Goal: Transaction & Acquisition: Purchase product/service

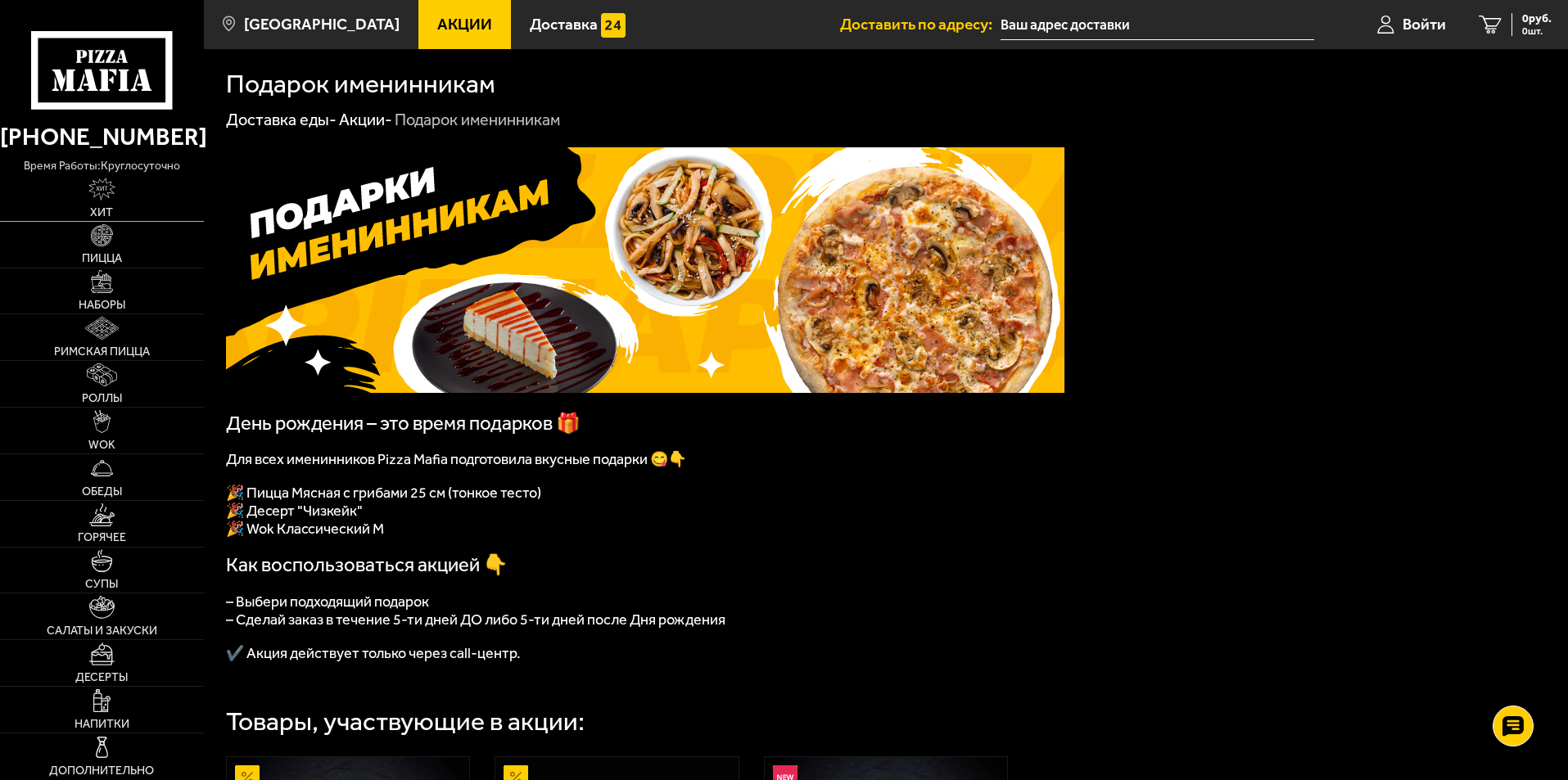
scroll to position [82, 0]
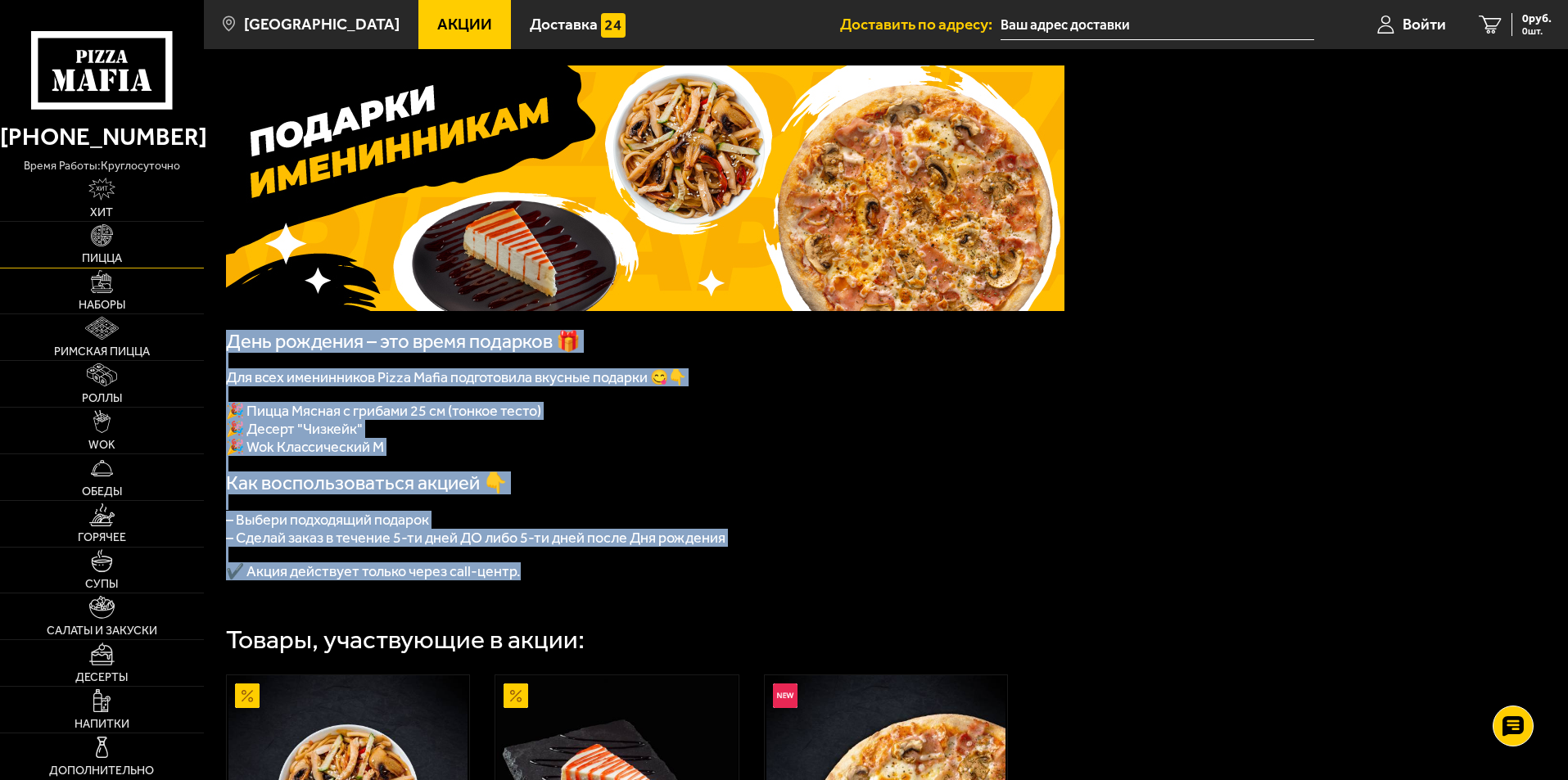
click at [112, 238] on img at bounding box center [102, 236] width 23 height 23
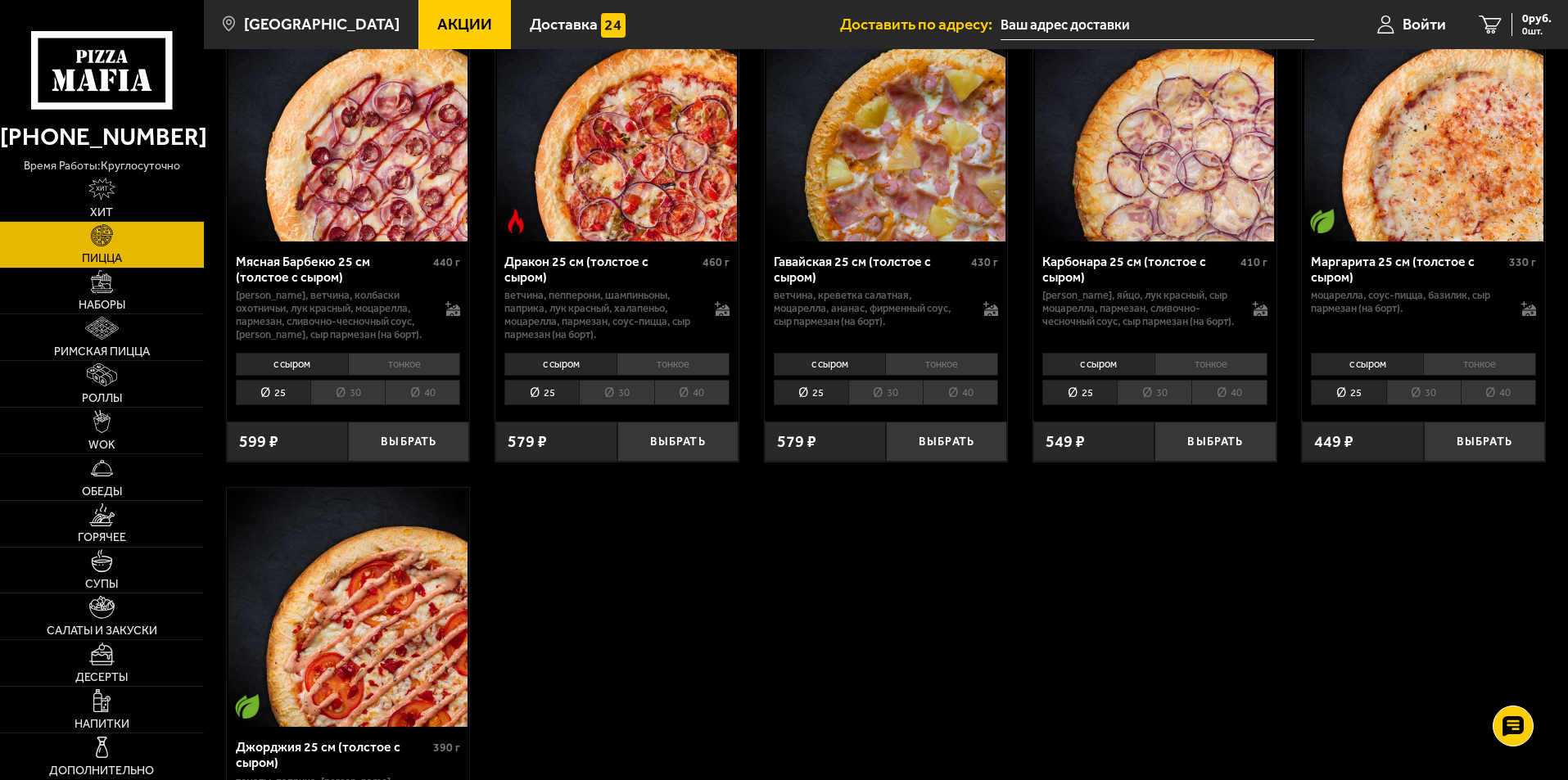
scroll to position [3213, 0]
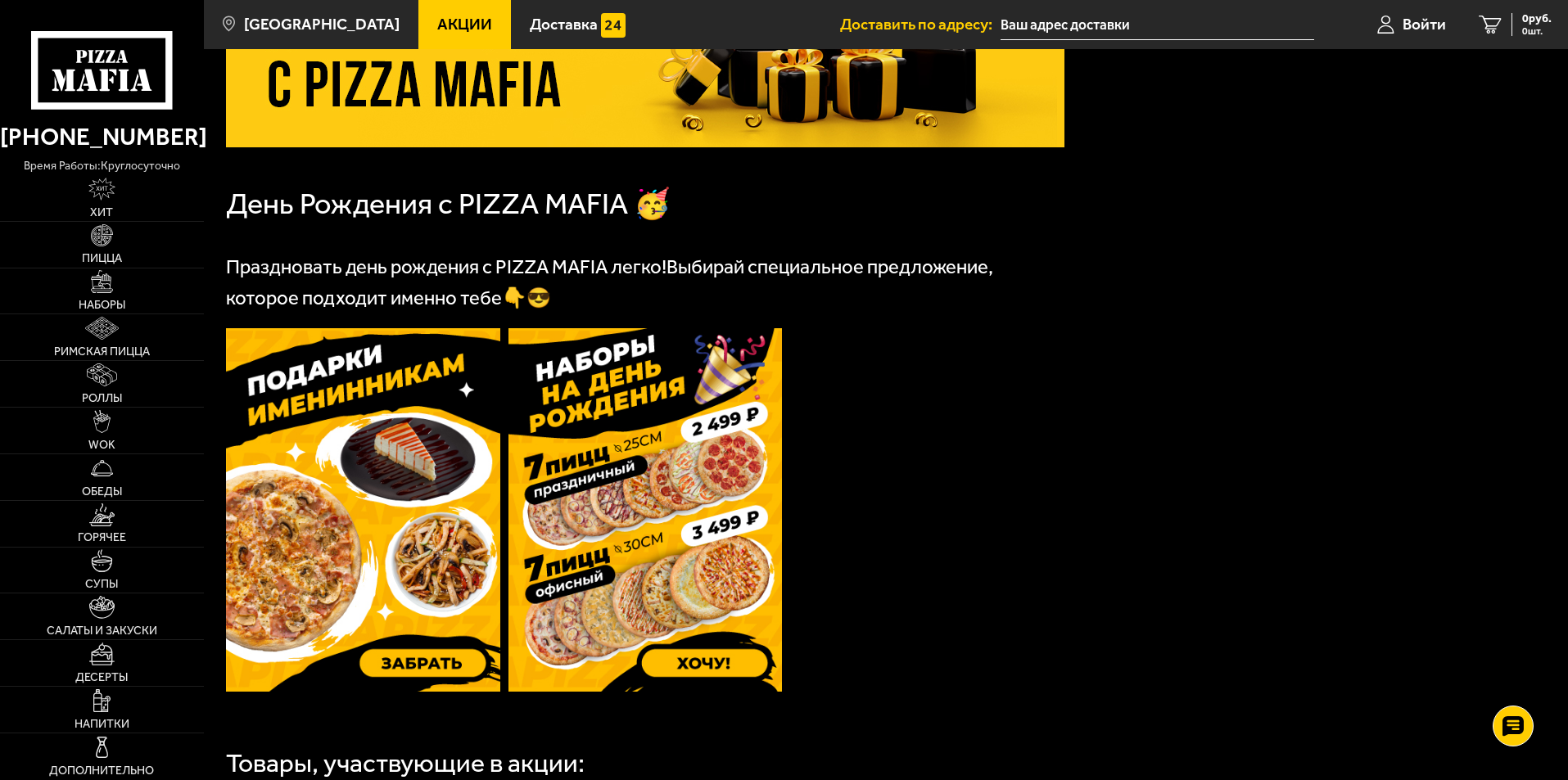
scroll to position [246, 0]
click at [101, 247] on img at bounding box center [102, 236] width 23 height 23
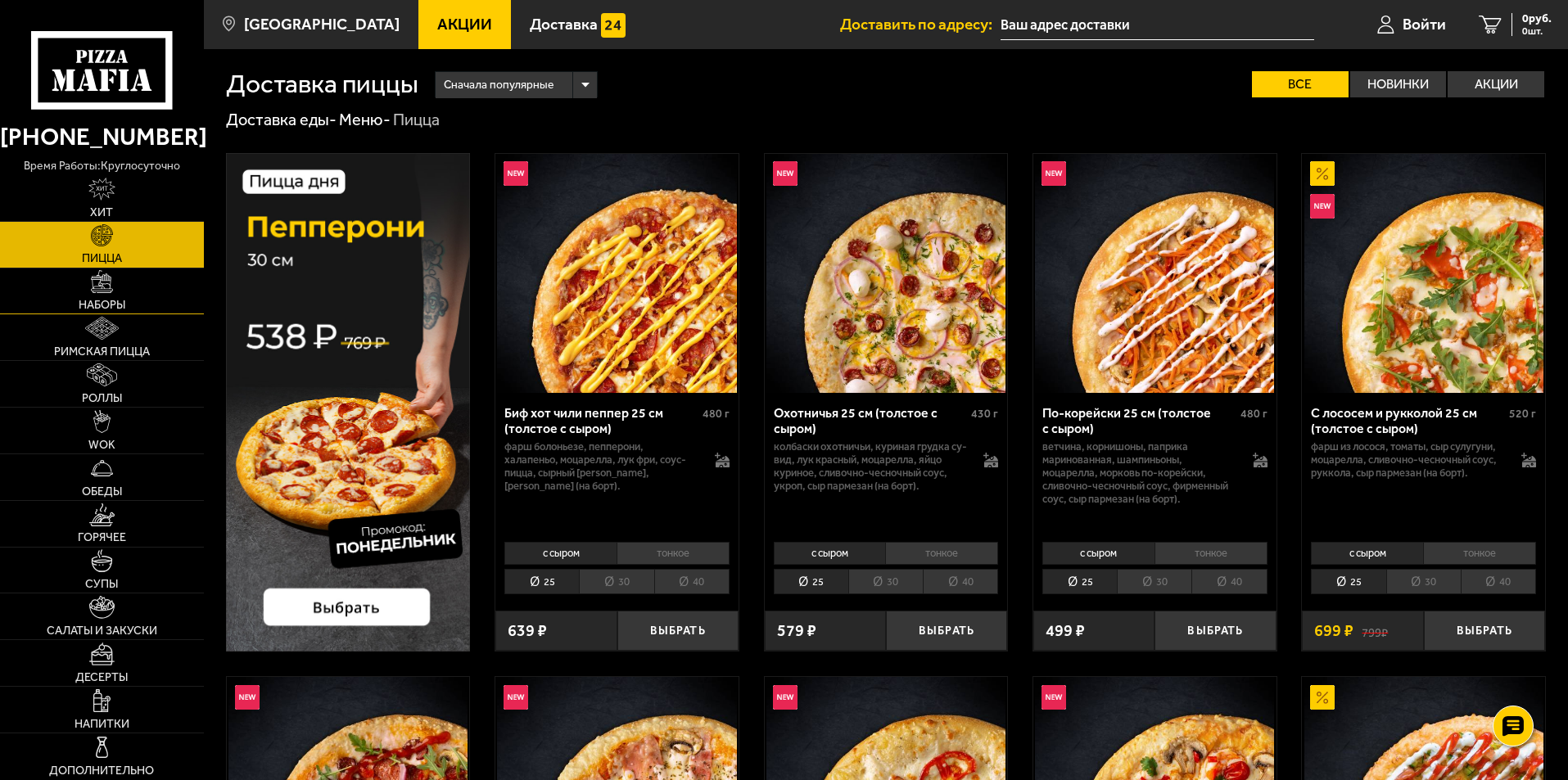
click at [100, 294] on link "Наборы" at bounding box center [101, 291] width 204 height 46
